Goal: Navigation & Orientation: Find specific page/section

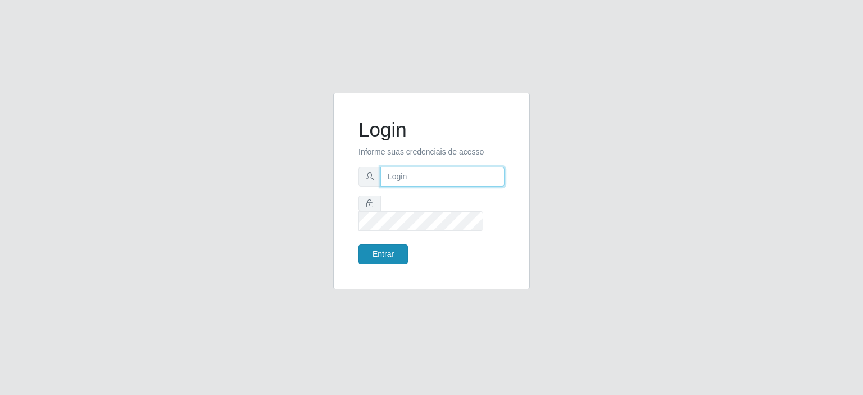
type input "[EMAIL_ADDRESS][DOMAIN_NAME]"
click at [384, 251] on button "Entrar" at bounding box center [382, 254] width 49 height 20
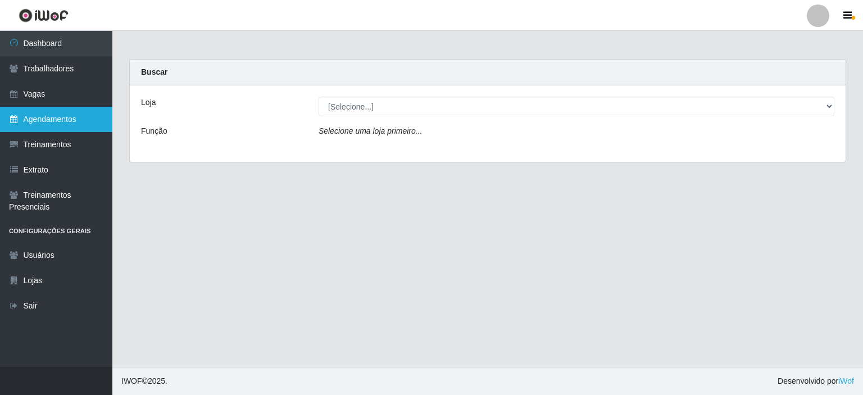
click at [24, 116] on link "Agendamentos" at bounding box center [56, 119] width 112 height 25
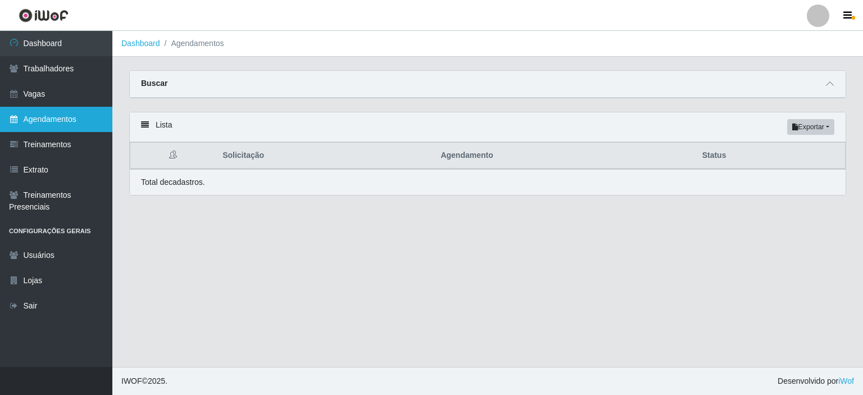
click at [43, 117] on link "Agendamentos" at bounding box center [56, 119] width 112 height 25
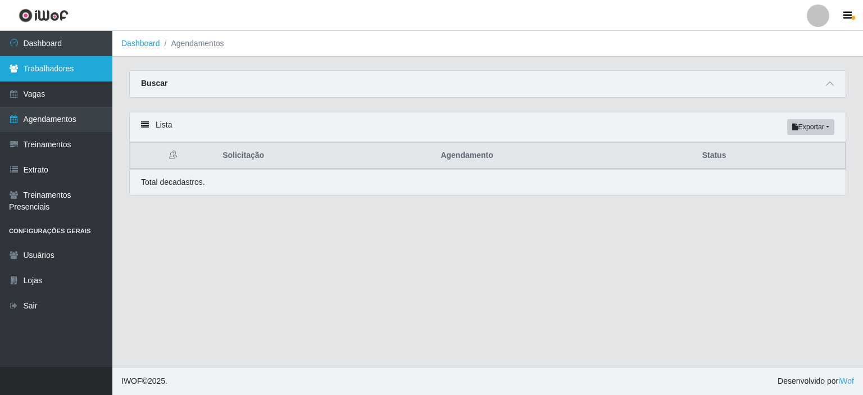
click at [44, 68] on link "Trabalhadores" at bounding box center [56, 68] width 112 height 25
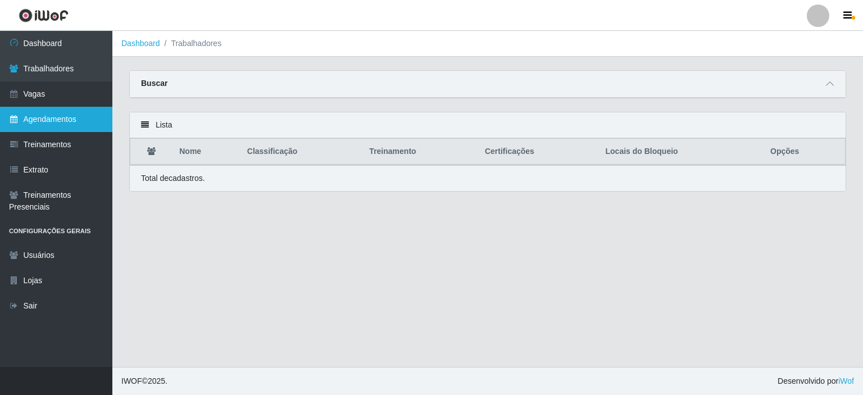
click at [58, 114] on link "Agendamentos" at bounding box center [56, 119] width 112 height 25
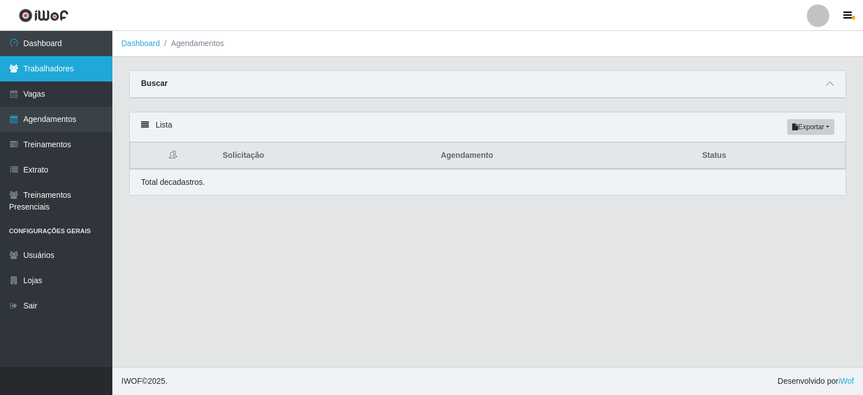
click at [43, 67] on link "Trabalhadores" at bounding box center [56, 68] width 112 height 25
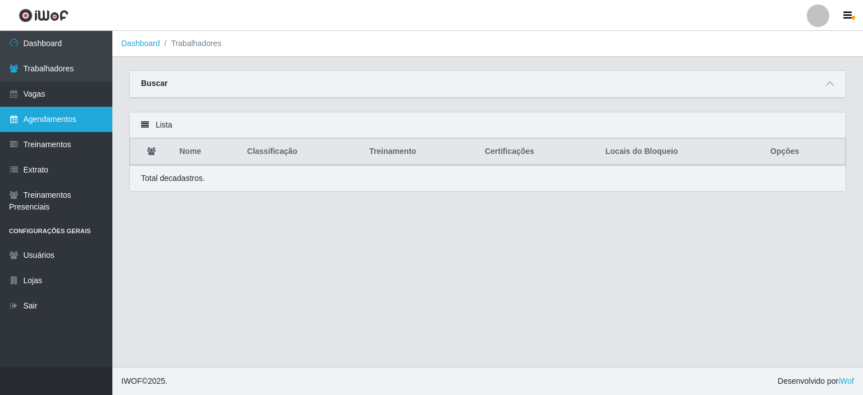
click at [58, 120] on link "Agendamentos" at bounding box center [56, 119] width 112 height 25
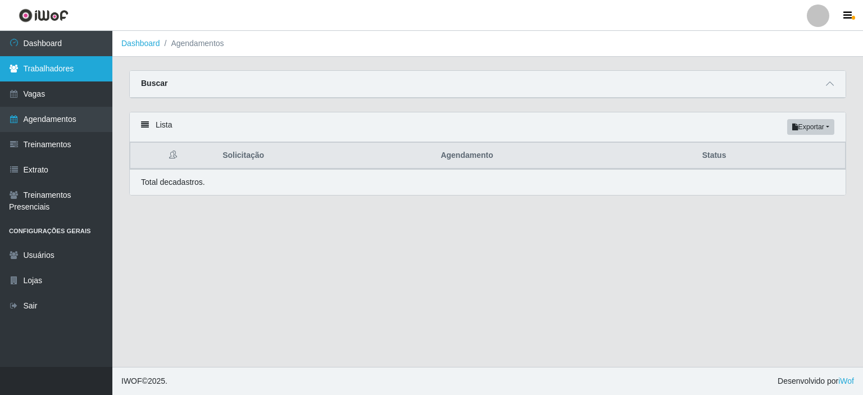
click at [48, 69] on link "Trabalhadores" at bounding box center [56, 68] width 112 height 25
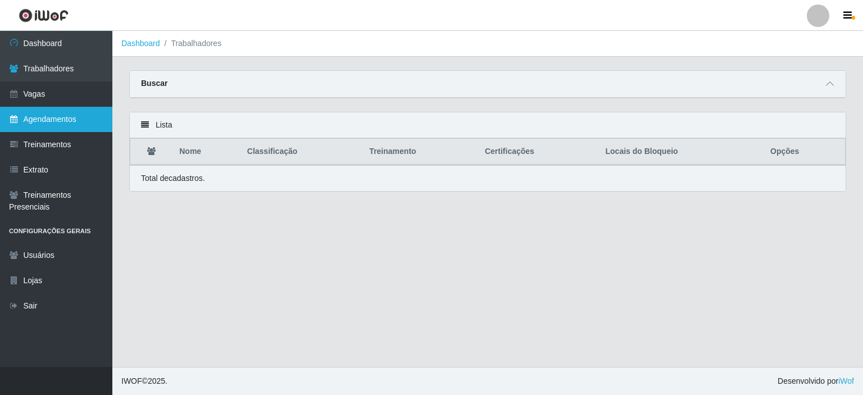
click at [53, 122] on link "Agendamentos" at bounding box center [56, 119] width 112 height 25
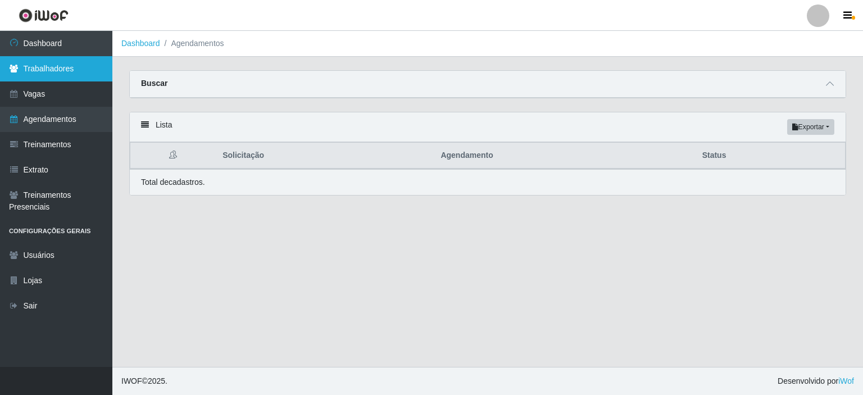
click at [56, 74] on link "Trabalhadores" at bounding box center [56, 68] width 112 height 25
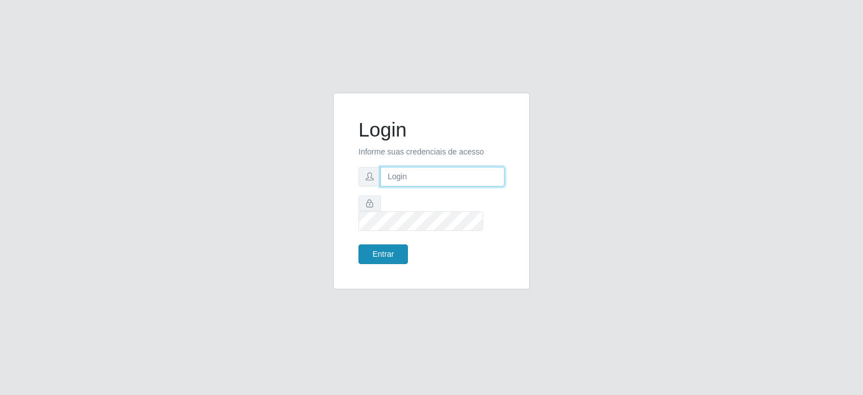
type input "johnrelley27@gmail.com"
click at [379, 248] on button "Entrar" at bounding box center [382, 254] width 49 height 20
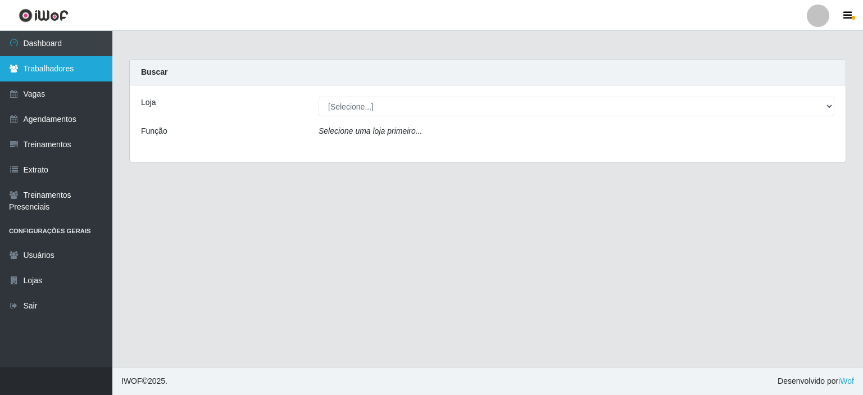
click at [36, 73] on link "Trabalhadores" at bounding box center [56, 68] width 112 height 25
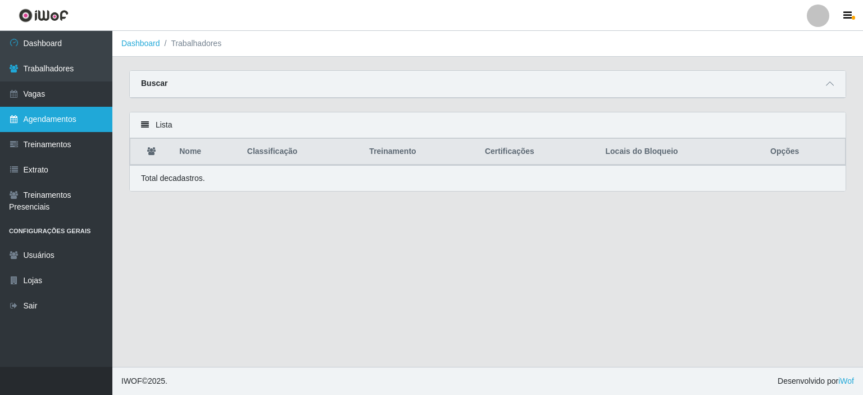
click at [51, 113] on link "Agendamentos" at bounding box center [56, 119] width 112 height 25
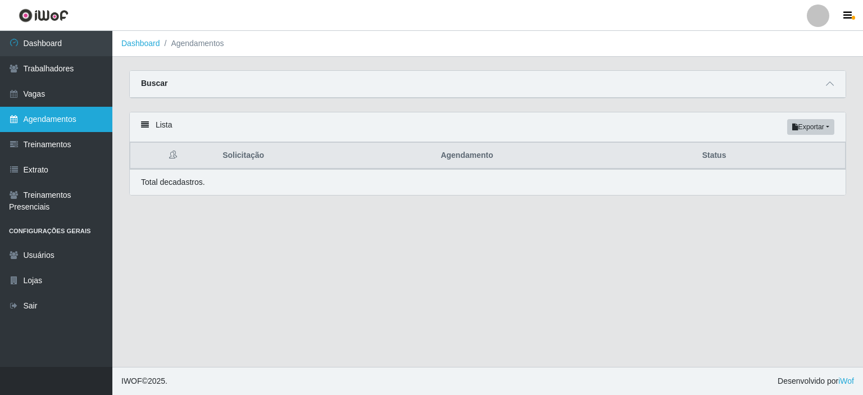
click at [49, 120] on link "Agendamentos" at bounding box center [56, 119] width 112 height 25
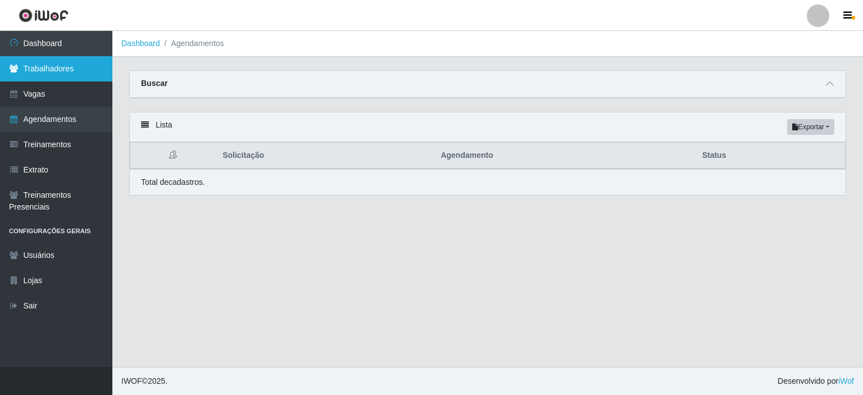
click at [40, 67] on link "Trabalhadores" at bounding box center [56, 68] width 112 height 25
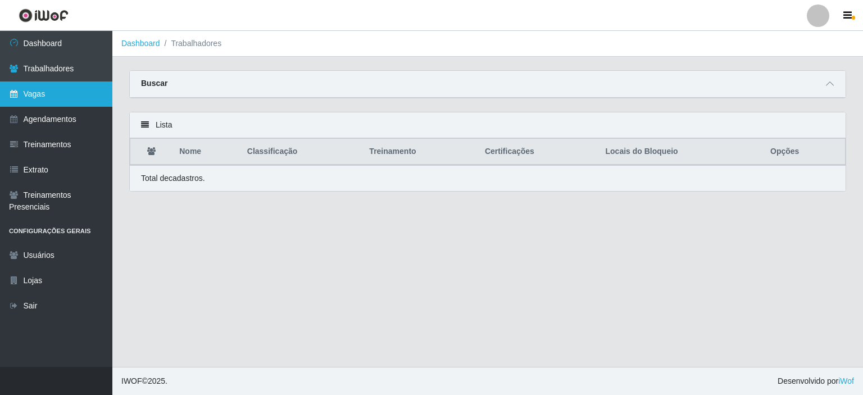
click at [31, 90] on link "Vagas" at bounding box center [56, 93] width 112 height 25
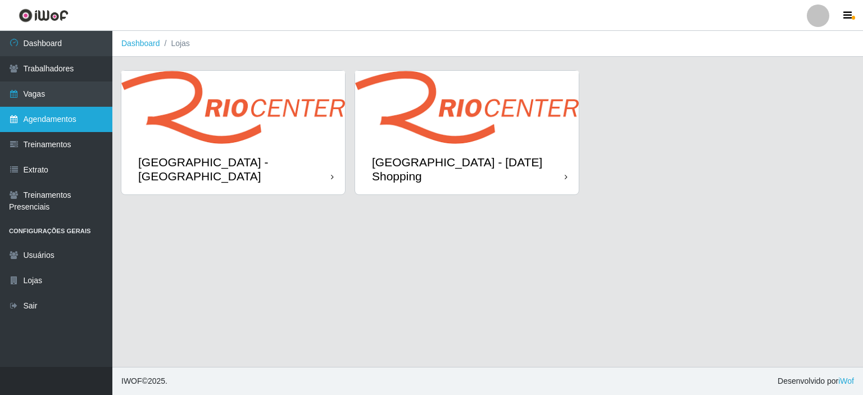
click at [37, 121] on link "Agendamentos" at bounding box center [56, 119] width 112 height 25
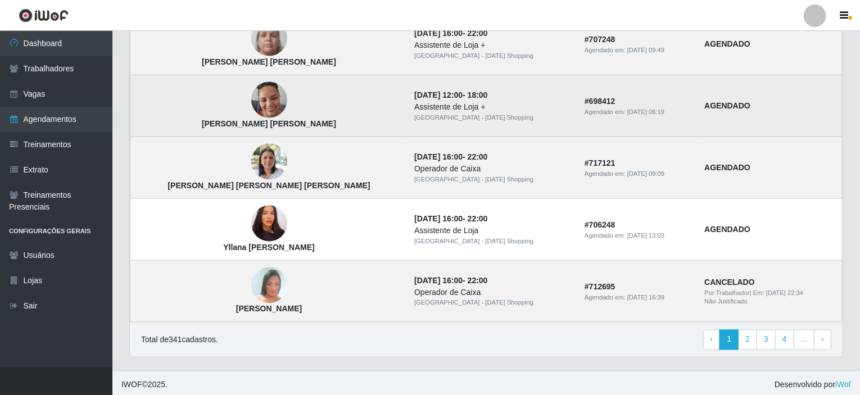
scroll to position [774, 0]
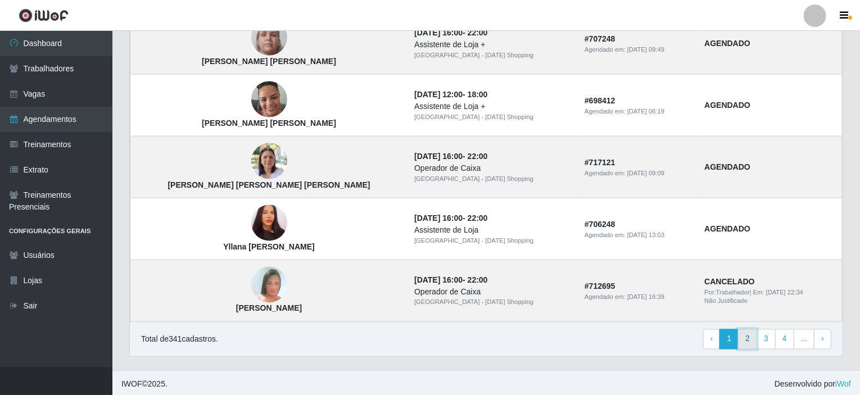
click at [745, 338] on link "2" at bounding box center [747, 339] width 19 height 20
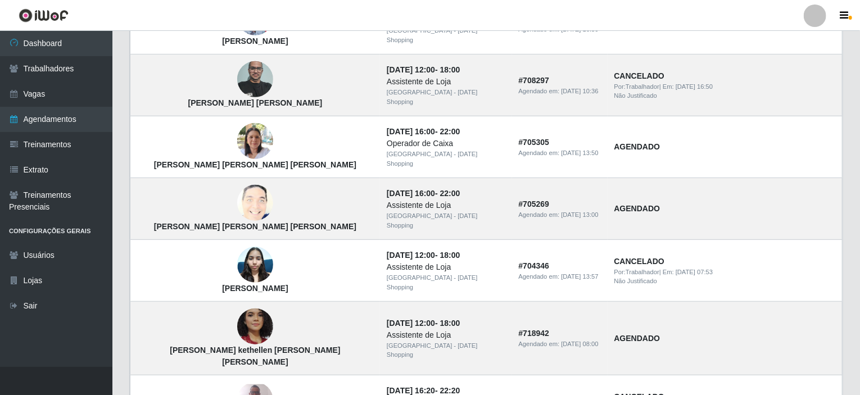
scroll to position [449, 0]
